Goal: Task Accomplishment & Management: Manage account settings

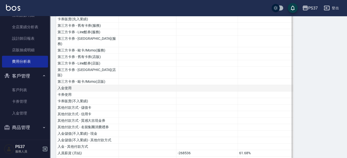
scroll to position [68, 0]
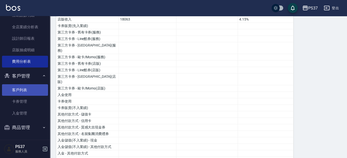
click at [27, 87] on link "客戶列表" at bounding box center [25, 90] width 46 height 12
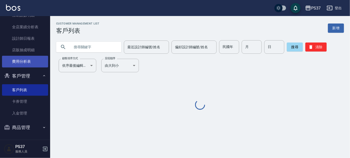
click at [23, 61] on link "費用分析表" at bounding box center [25, 62] width 46 height 12
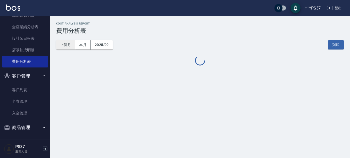
click at [62, 43] on button "上個月" at bounding box center [65, 44] width 19 height 9
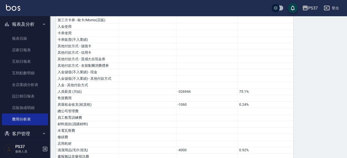
scroll to position [45, 0]
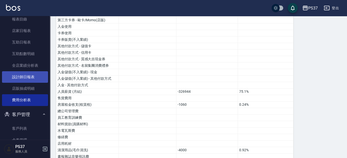
click at [23, 72] on link "設計師日報表" at bounding box center [25, 77] width 46 height 12
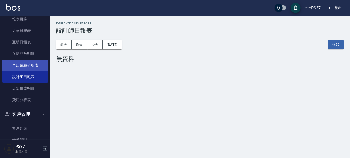
click at [27, 66] on link "全店業績分析表" at bounding box center [25, 66] width 46 height 12
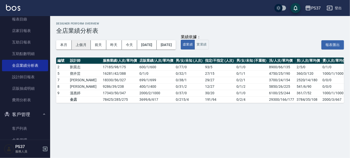
click at [81, 47] on button "上個月" at bounding box center [81, 44] width 19 height 9
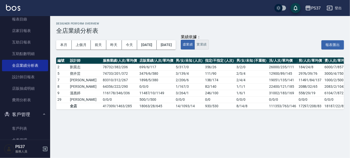
click at [208, 46] on button "實業績" at bounding box center [201, 45] width 14 height 10
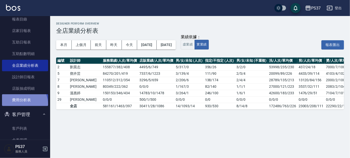
click at [19, 105] on link "費用分析表" at bounding box center [25, 100] width 46 height 12
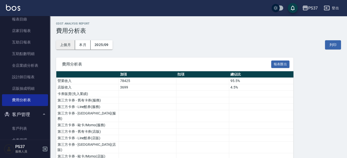
click at [67, 46] on button "上個月" at bounding box center [65, 44] width 19 height 9
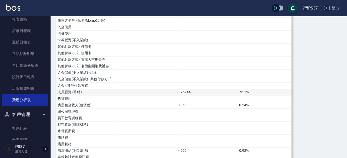
scroll to position [137, 0]
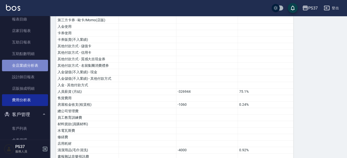
click at [31, 67] on link "全店業績分析表" at bounding box center [25, 66] width 46 height 12
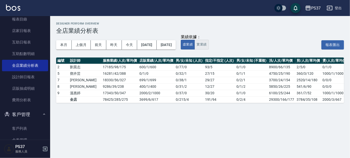
click at [208, 46] on button "實業績" at bounding box center [201, 45] width 14 height 10
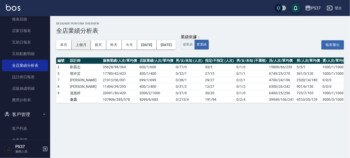
click at [80, 44] on button "上個月" at bounding box center [81, 44] width 19 height 9
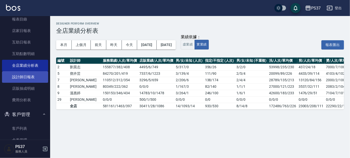
drag, startPoint x: 21, startPoint y: 84, endPoint x: 22, endPoint y: 77, distance: 6.6
click at [21, 84] on link "店販抽成明細" at bounding box center [25, 89] width 46 height 12
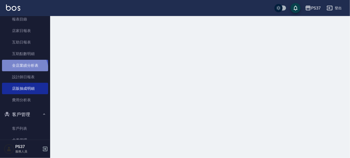
click at [23, 70] on link "全店業績分析表" at bounding box center [25, 66] width 46 height 12
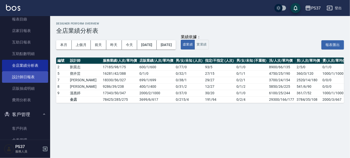
click at [21, 77] on link "設計師日報表" at bounding box center [25, 77] width 46 height 12
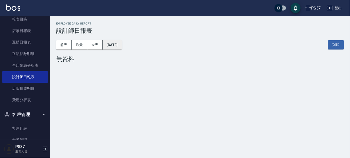
click at [122, 43] on button "2025/09/08" at bounding box center [111, 44] width 19 height 9
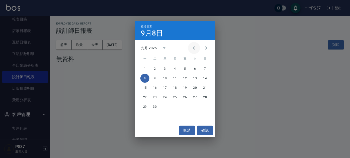
click at [195, 47] on icon "Previous month" at bounding box center [194, 48] width 6 height 6
click at [204, 105] on button "31" at bounding box center [204, 106] width 9 height 9
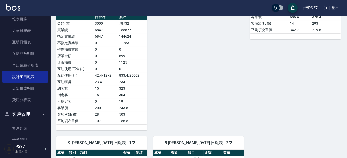
scroll to position [251, 0]
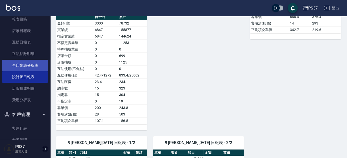
click at [20, 65] on link "全店業績分析表" at bounding box center [25, 66] width 46 height 12
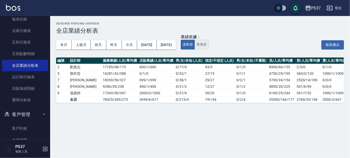
click at [208, 46] on button "實業績" at bounding box center [201, 45] width 14 height 10
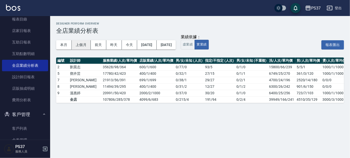
click at [82, 44] on button "上個月" at bounding box center [81, 44] width 19 height 9
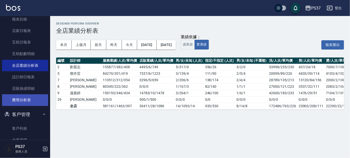
click at [31, 104] on link "費用分析表" at bounding box center [25, 100] width 46 height 12
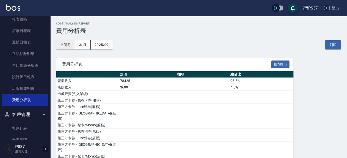
click at [60, 45] on button "上個月" at bounding box center [65, 44] width 19 height 9
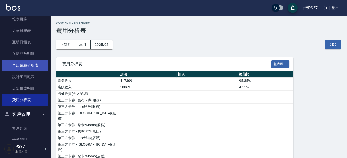
click at [21, 67] on link "全店業績分析表" at bounding box center [25, 66] width 46 height 12
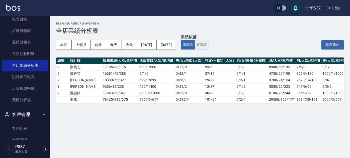
click at [208, 43] on button "實業績" at bounding box center [201, 45] width 14 height 10
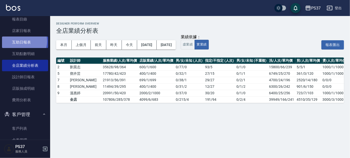
click at [23, 41] on link "互助日報表" at bounding box center [25, 43] width 46 height 12
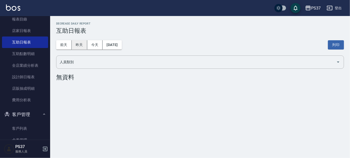
click at [81, 45] on button "昨天" at bounding box center [80, 44] width 16 height 9
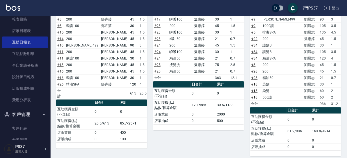
scroll to position [258, 0]
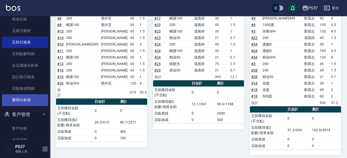
click at [29, 103] on link "費用分析表" at bounding box center [25, 100] width 46 height 12
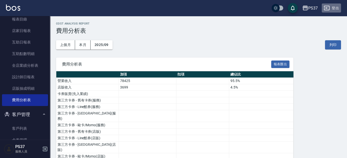
click at [337, 5] on button "登出" at bounding box center [331, 8] width 19 height 9
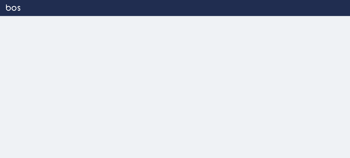
click at [145, 77] on div at bounding box center [175, 79] width 350 height 158
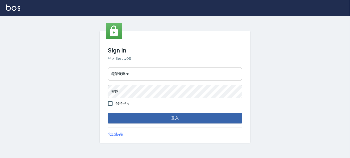
drag, startPoint x: 0, startPoint y: 0, endPoint x: 145, endPoint y: 77, distance: 164.1
click at [145, 77] on input "037692666" at bounding box center [175, 74] width 134 height 14
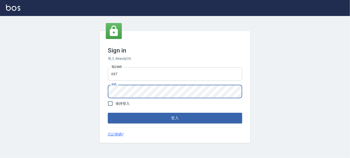
click at [130, 77] on input "037" at bounding box center [175, 74] width 134 height 14
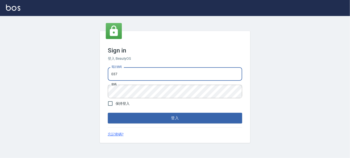
click at [133, 76] on input "037" at bounding box center [175, 74] width 134 height 14
type input "037465197"
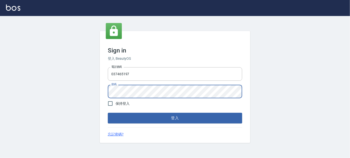
click at [108, 113] on button "登入" at bounding box center [175, 118] width 134 height 11
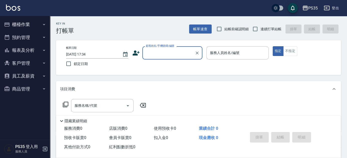
click at [20, 52] on button "報表及分析" at bounding box center [25, 50] width 46 height 13
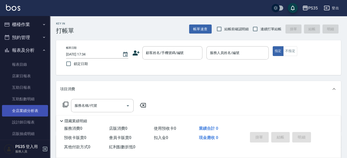
scroll to position [58, 0]
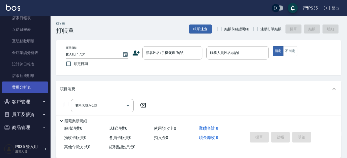
click at [19, 88] on link "費用分析表" at bounding box center [25, 88] width 46 height 12
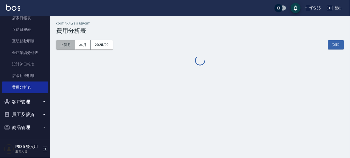
click at [64, 49] on button "上個月" at bounding box center [65, 44] width 19 height 9
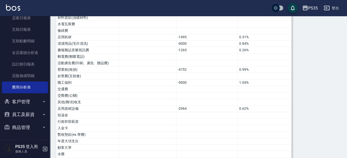
scroll to position [312, 0]
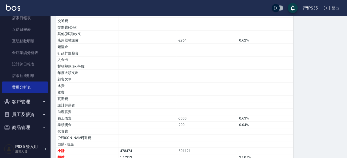
click at [330, 7] on icon "button" at bounding box center [327, 8] width 6 height 5
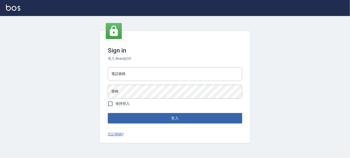
type input "037692666"
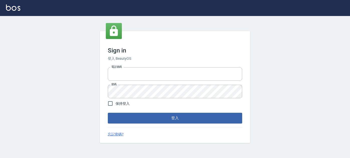
type input "037692666"
click at [175, 120] on button "登入" at bounding box center [175, 118] width 134 height 11
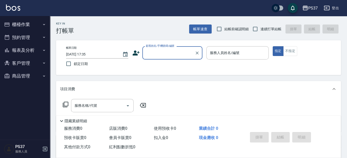
click at [179, 78] on div "Key In 打帳單 帳單速查 結帳前確認明細 連續打單結帳 掛單 結帳 明細 帳單日期 2025/09/08 17:35 鎖定日期 顧客姓名/手機號碼/編號…" at bounding box center [198, 129] width 297 height 227
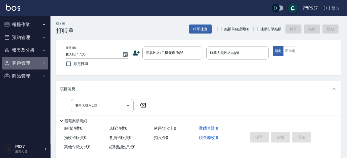
click at [20, 66] on button "客戶管理" at bounding box center [25, 63] width 46 height 13
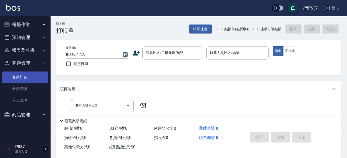
click at [23, 77] on link "客戶列表" at bounding box center [25, 78] width 46 height 12
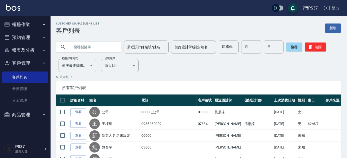
drag, startPoint x: 313, startPoint y: 51, endPoint x: 297, endPoint y: 55, distance: 16.0
click at [313, 51] on button "清除" at bounding box center [315, 47] width 21 height 9
click at [17, 64] on button "客戶管理" at bounding box center [25, 63] width 46 height 13
